Goal: Information Seeking & Learning: Learn about a topic

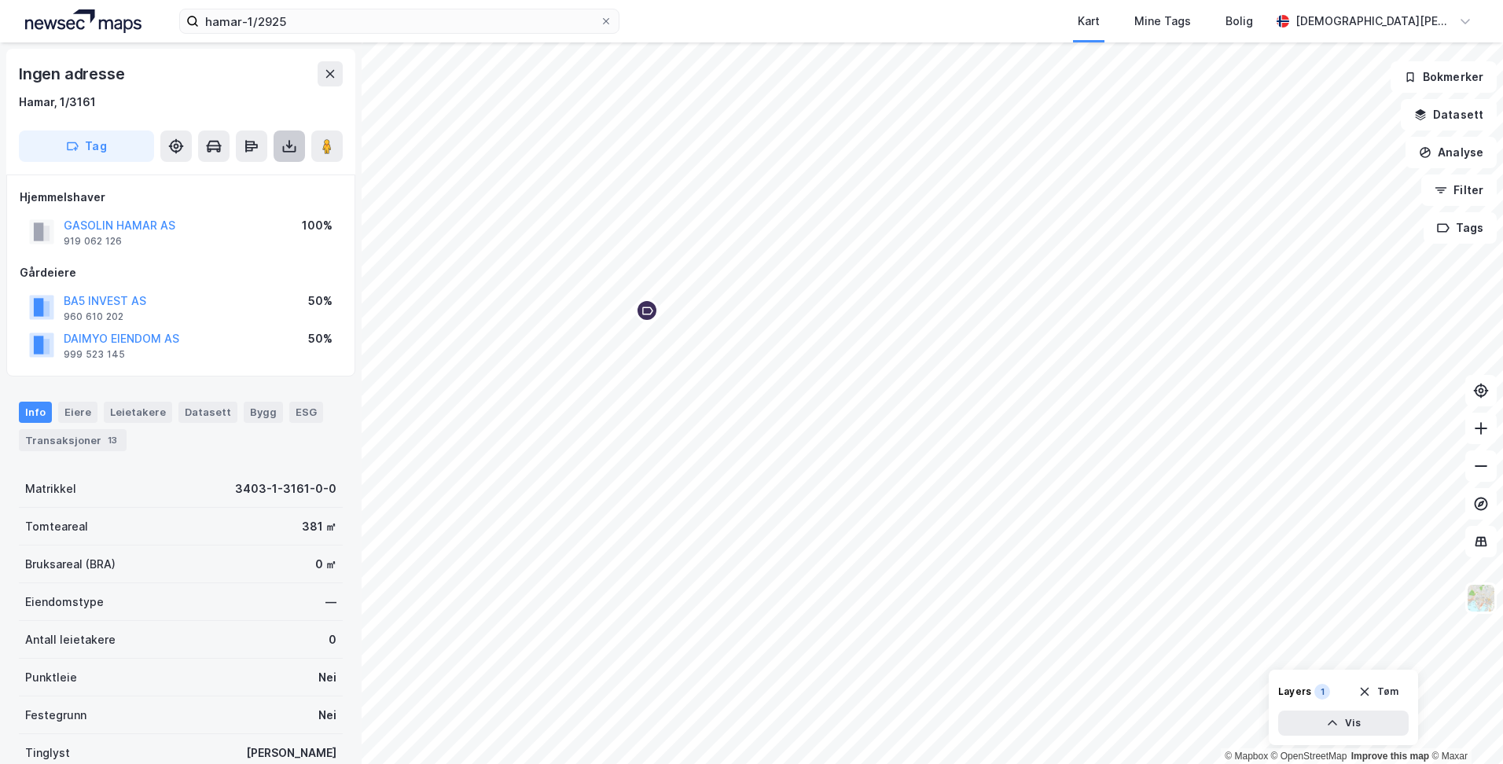
click at [285, 146] on icon at bounding box center [289, 146] width 16 height 16
click at [240, 180] on div "Last ned grunnbok" at bounding box center [211, 177] width 91 height 13
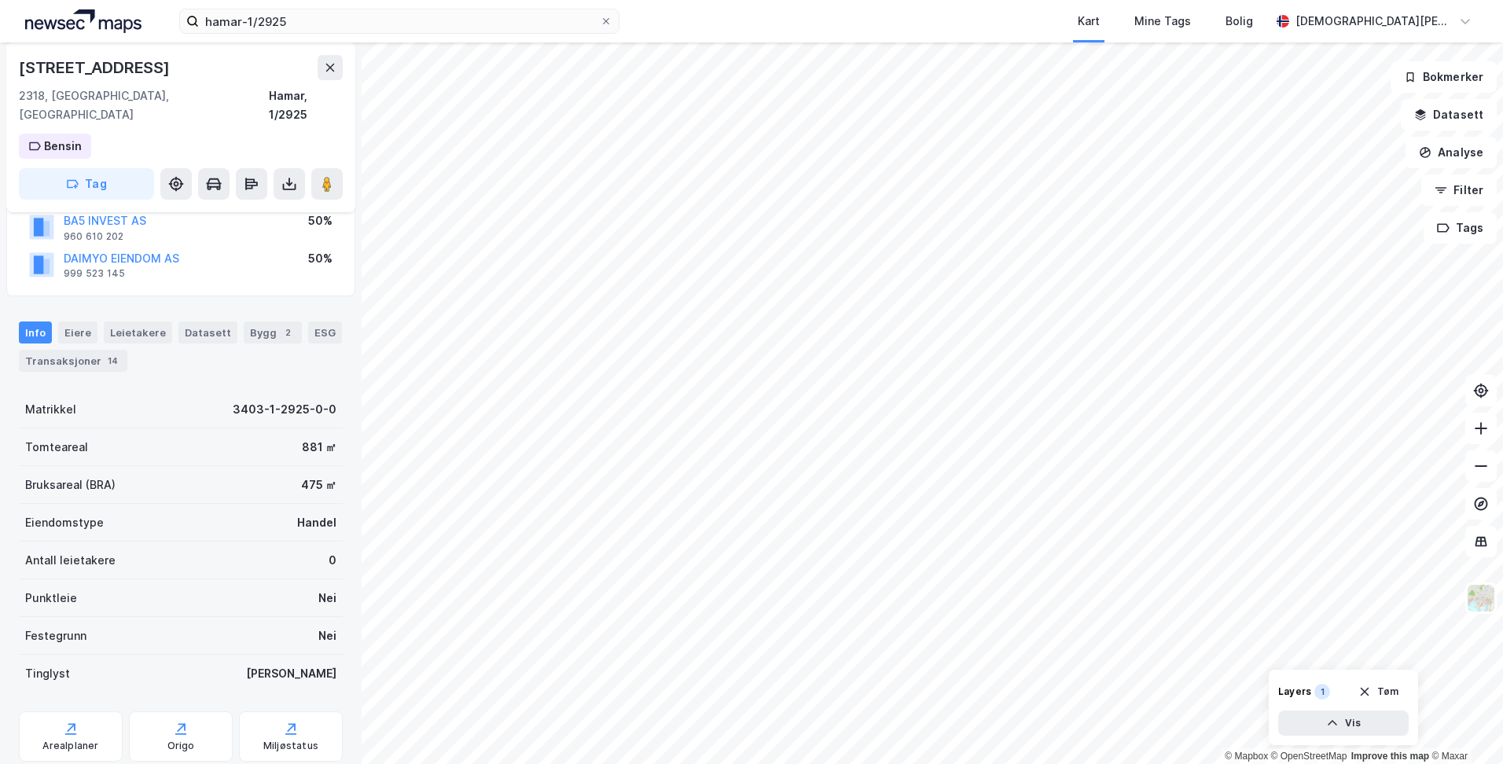
scroll to position [154, 0]
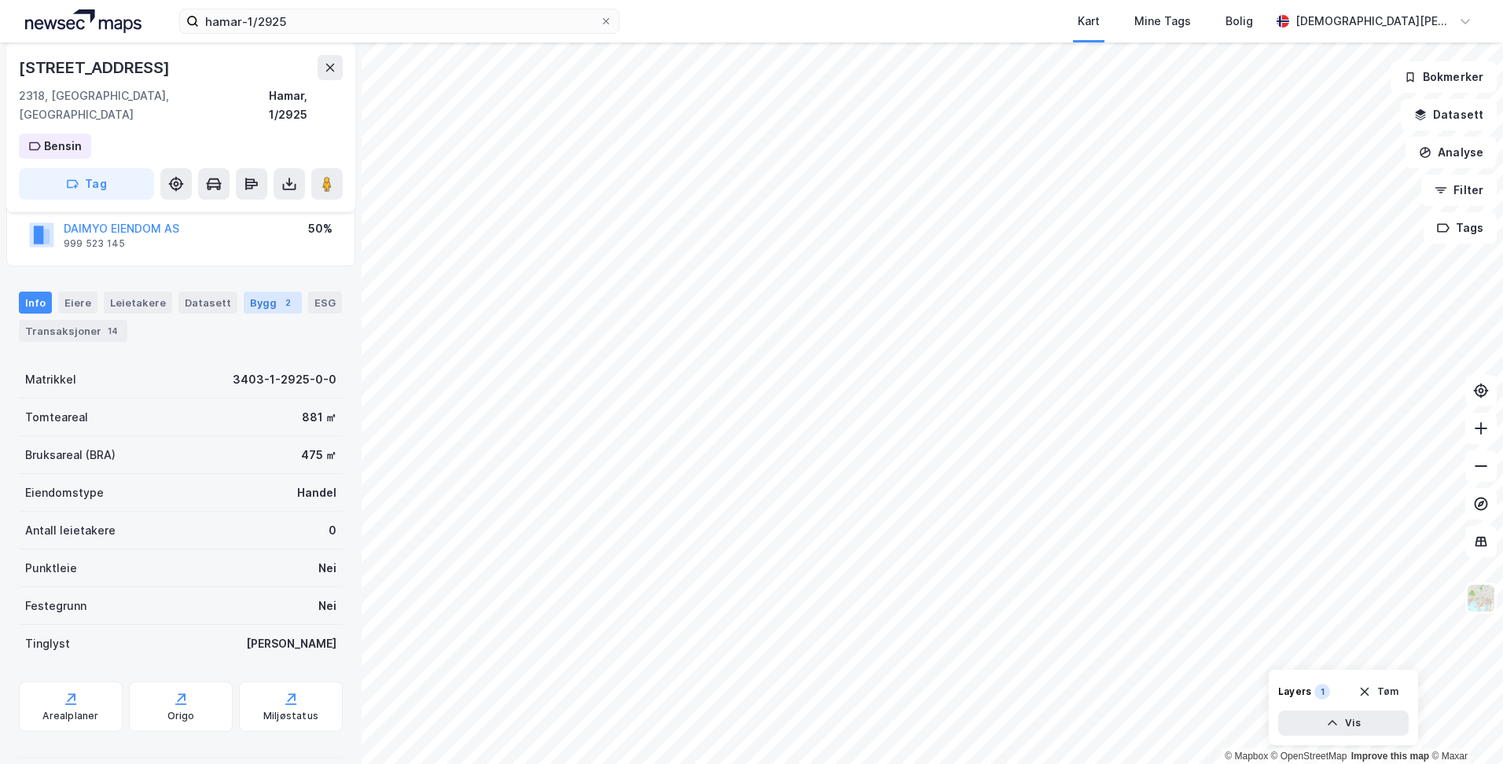
click at [255, 292] on div "Bygg 2" at bounding box center [273, 303] width 58 height 22
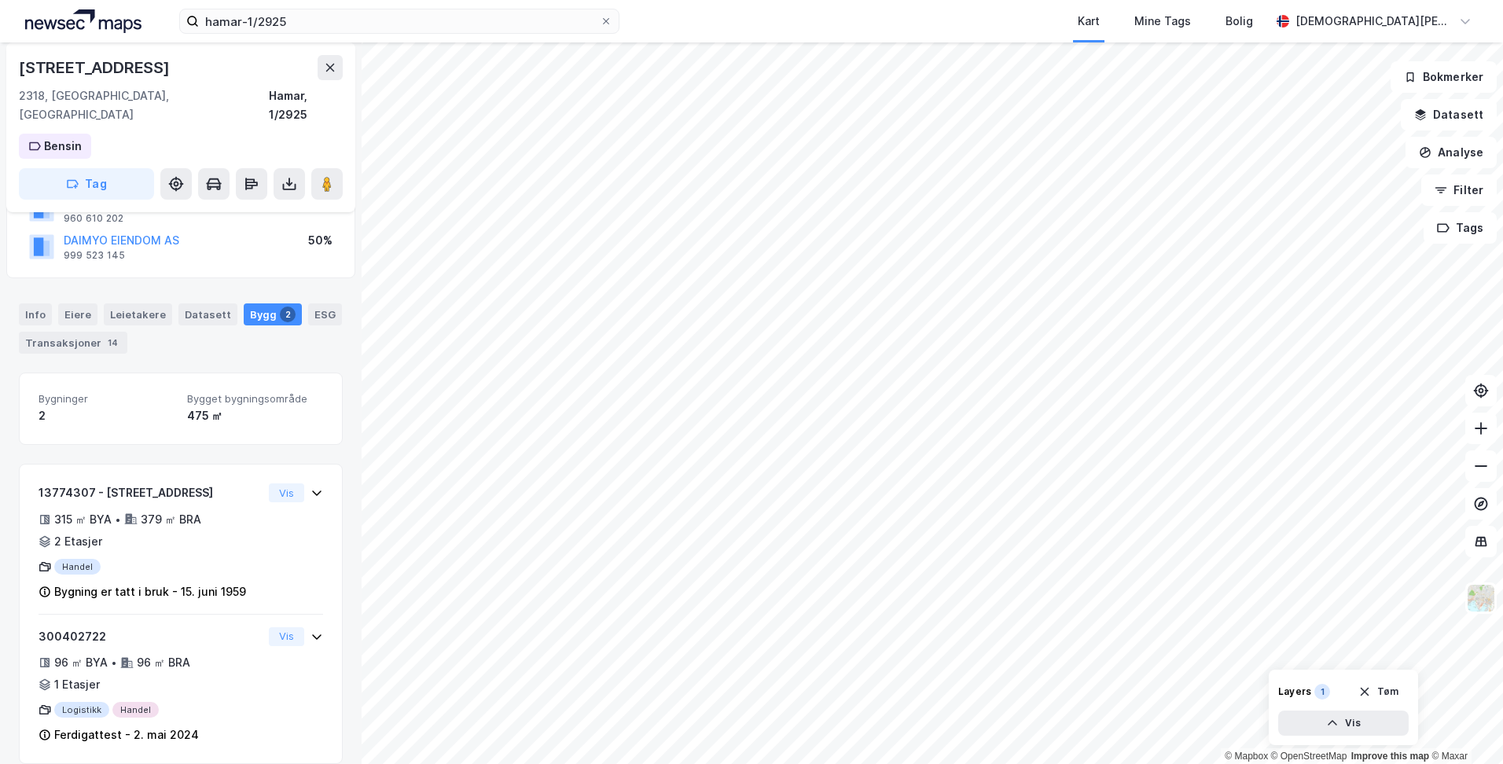
scroll to position [142, 0]
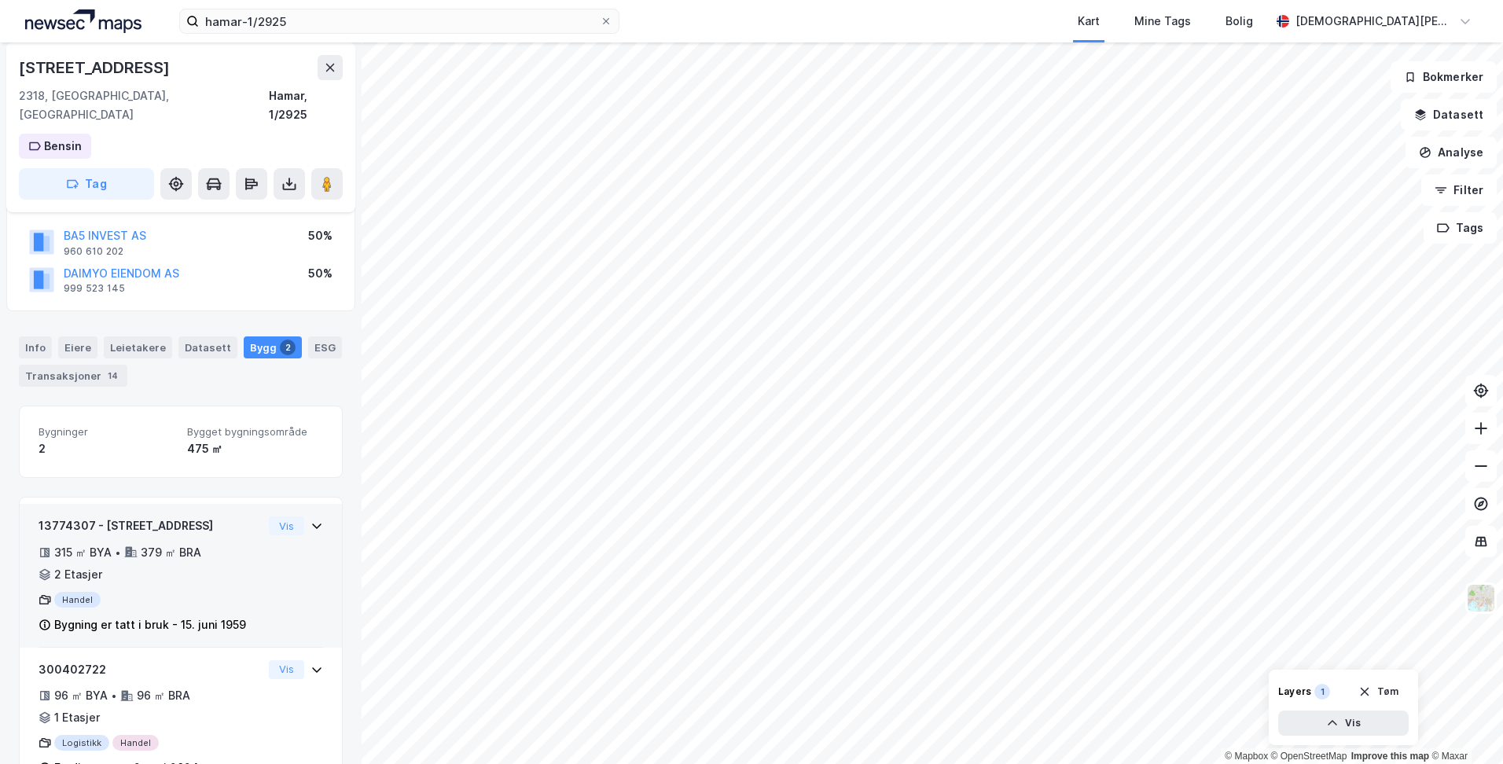
scroll to position [142, 0]
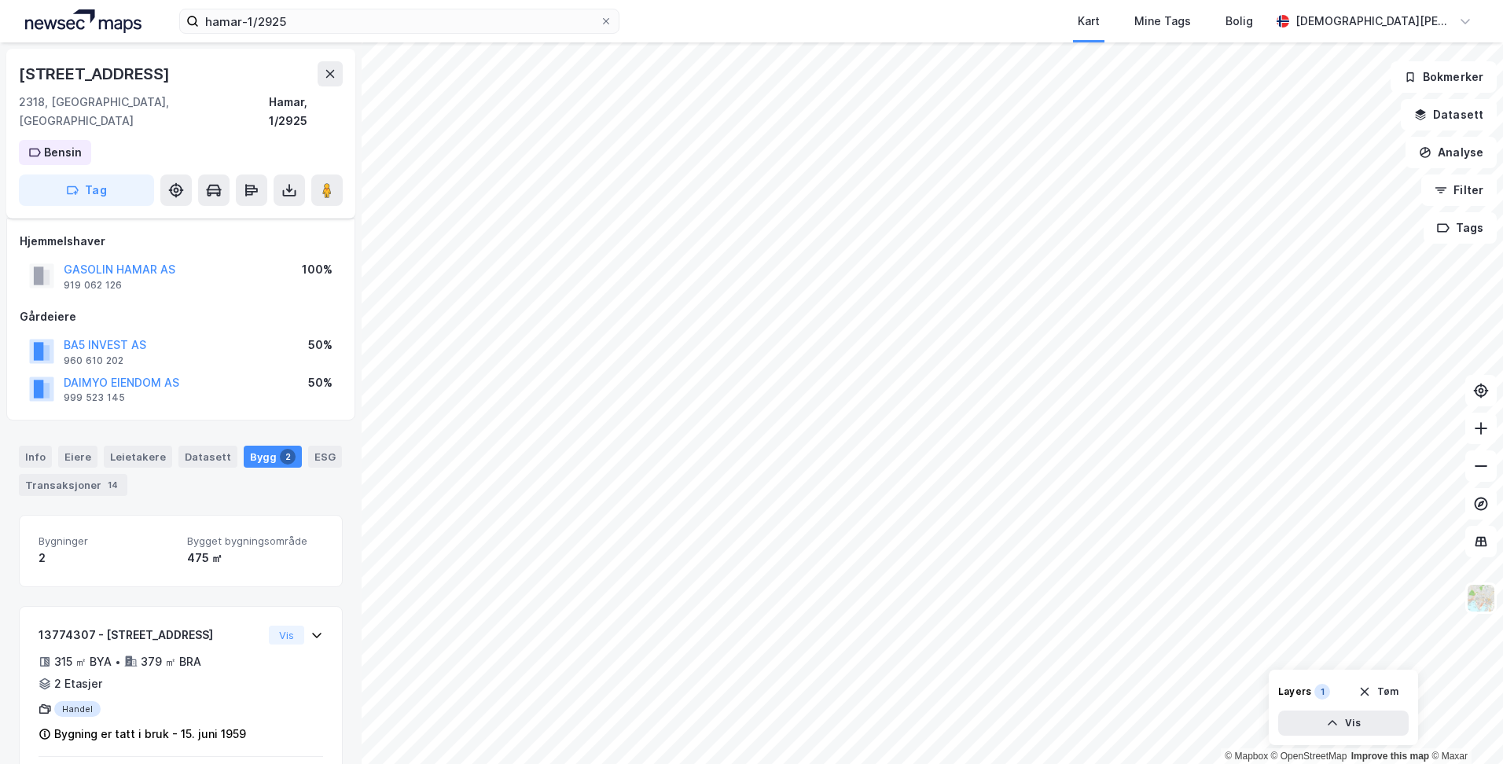
scroll to position [142, 0]
